Goal: Check status: Check status

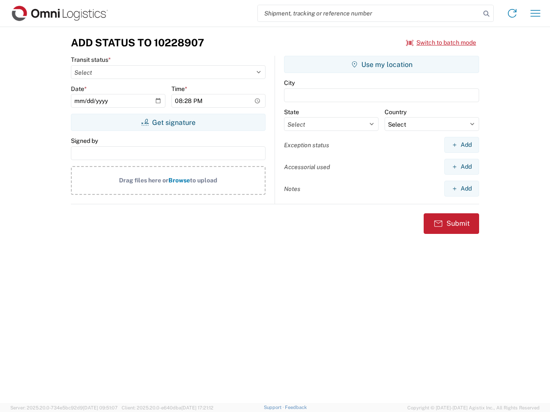
click at [369, 13] on input "search" at bounding box center [369, 13] width 222 height 16
click at [486, 14] on icon at bounding box center [486, 14] width 12 height 12
click at [512, 13] on icon at bounding box center [512, 13] width 14 height 14
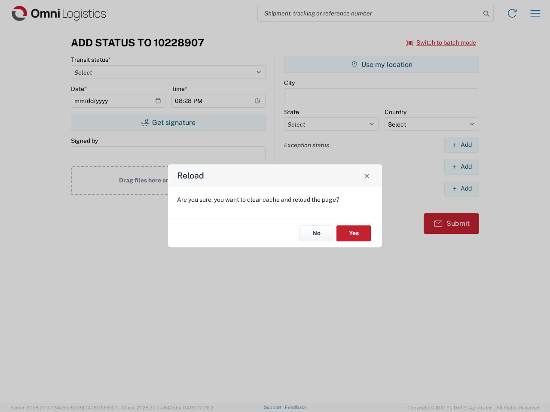
click at [535, 13] on div "Reload Are you sure, you want to clear cache and reload the page? No Yes" at bounding box center [275, 206] width 550 height 412
click at [441, 43] on div "Reload Are you sure, you want to clear cache and reload the page? No Yes" at bounding box center [275, 206] width 550 height 412
click at [168, 122] on div "Reload Are you sure, you want to clear cache and reload the page? No Yes" at bounding box center [275, 206] width 550 height 412
click at [381, 64] on div "Reload Are you sure, you want to clear cache and reload the page? No Yes" at bounding box center [275, 206] width 550 height 412
click at [461, 145] on div "Reload Are you sure, you want to clear cache and reload the page? No Yes" at bounding box center [275, 206] width 550 height 412
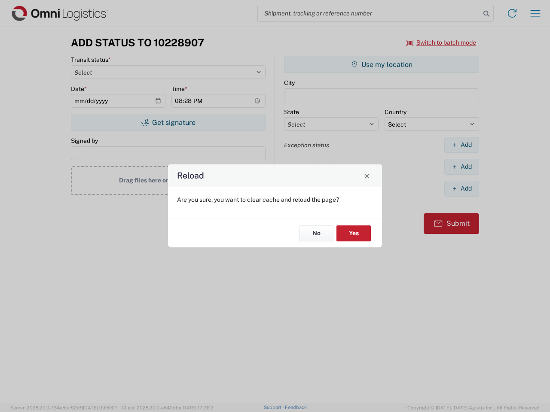
click at [461, 167] on div "Reload Are you sure, you want to clear cache and reload the page? No Yes" at bounding box center [275, 206] width 550 height 412
click at [461, 188] on div "Reload Are you sure, you want to clear cache and reload the page? No Yes" at bounding box center [275, 206] width 550 height 412
